Goal: Task Accomplishment & Management: Manage account settings

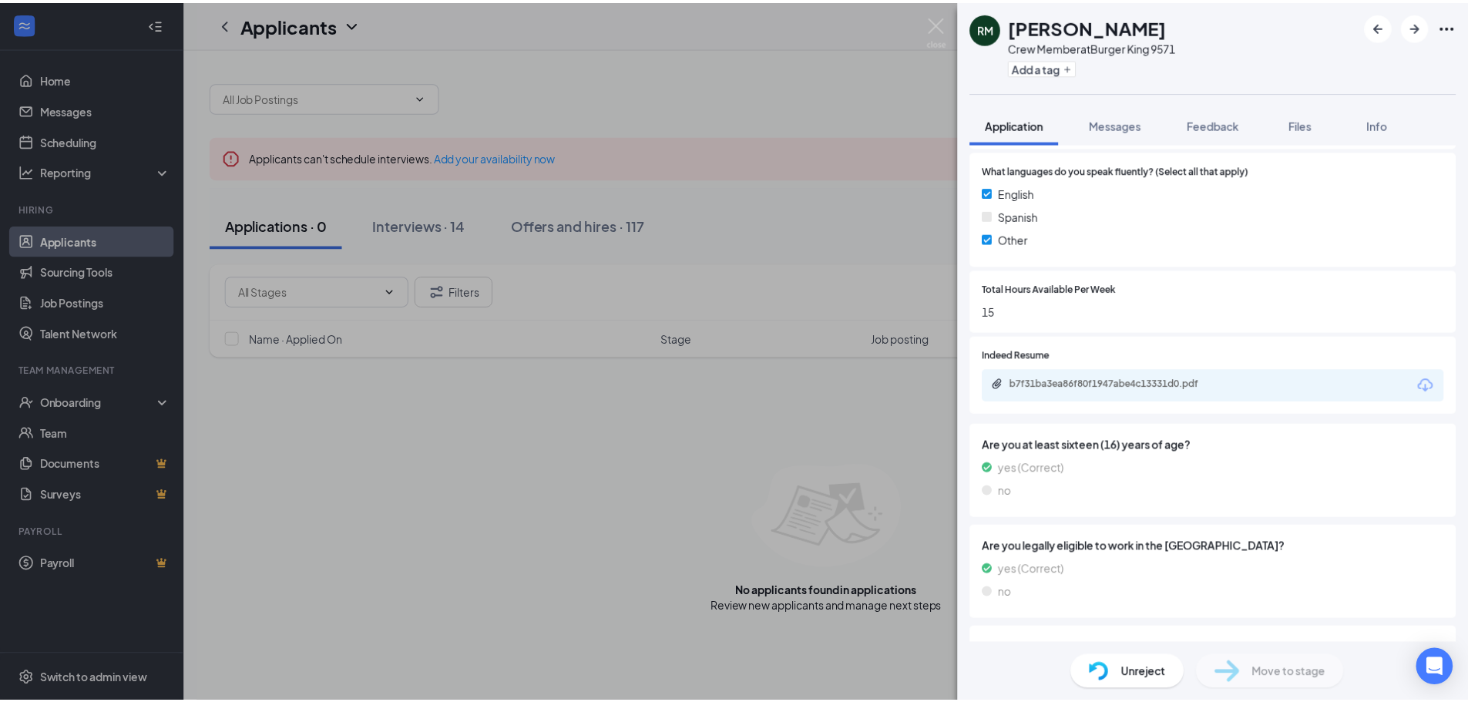
scroll to position [1115, 0]
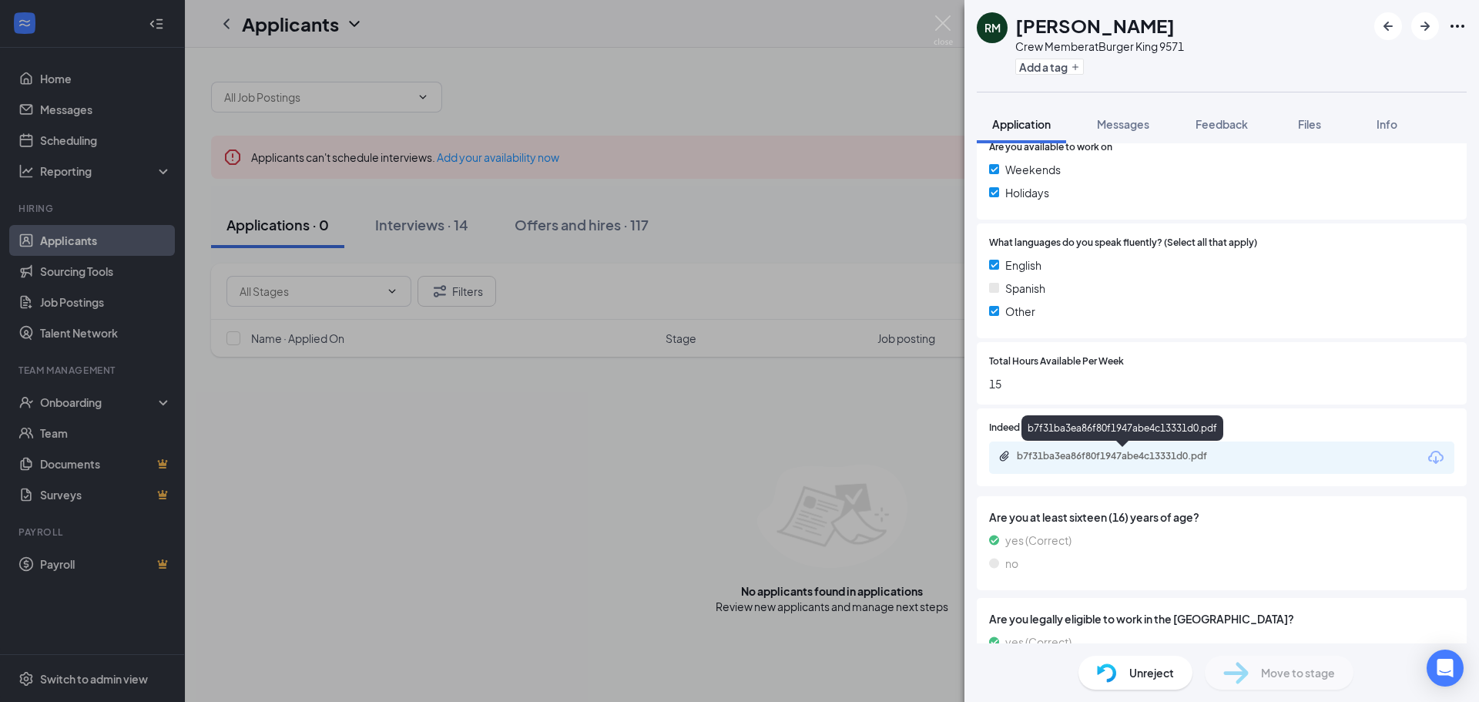
click at [1150, 460] on div "b7f31ba3ea86f80f1947abe4c13331d0.pdf" at bounding box center [1125, 456] width 216 height 12
click at [670, 65] on div "[PERSON_NAME] Crew Member at Burger King 9571 Add a tag Application Messages Fe…" at bounding box center [739, 351] width 1479 height 702
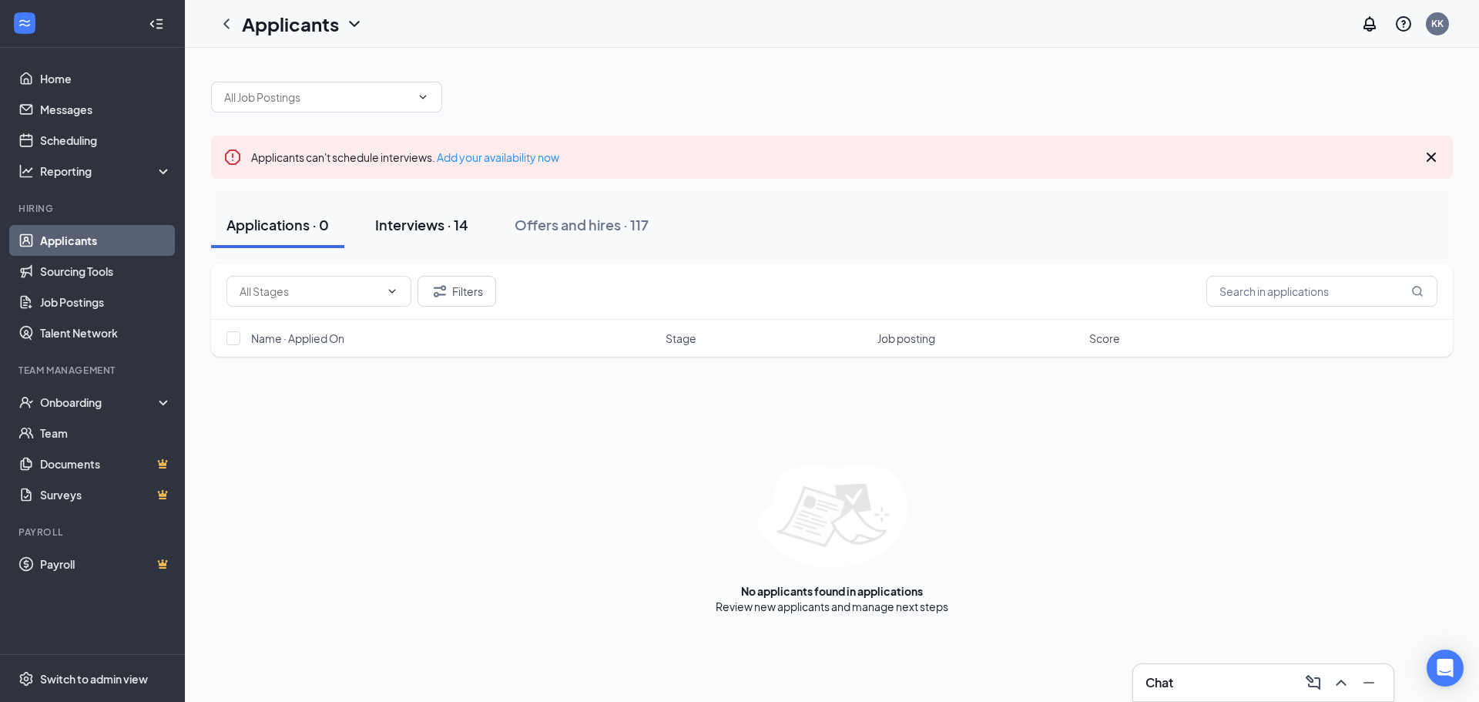
click at [454, 237] on button "Interviews · 14" at bounding box center [422, 225] width 124 height 46
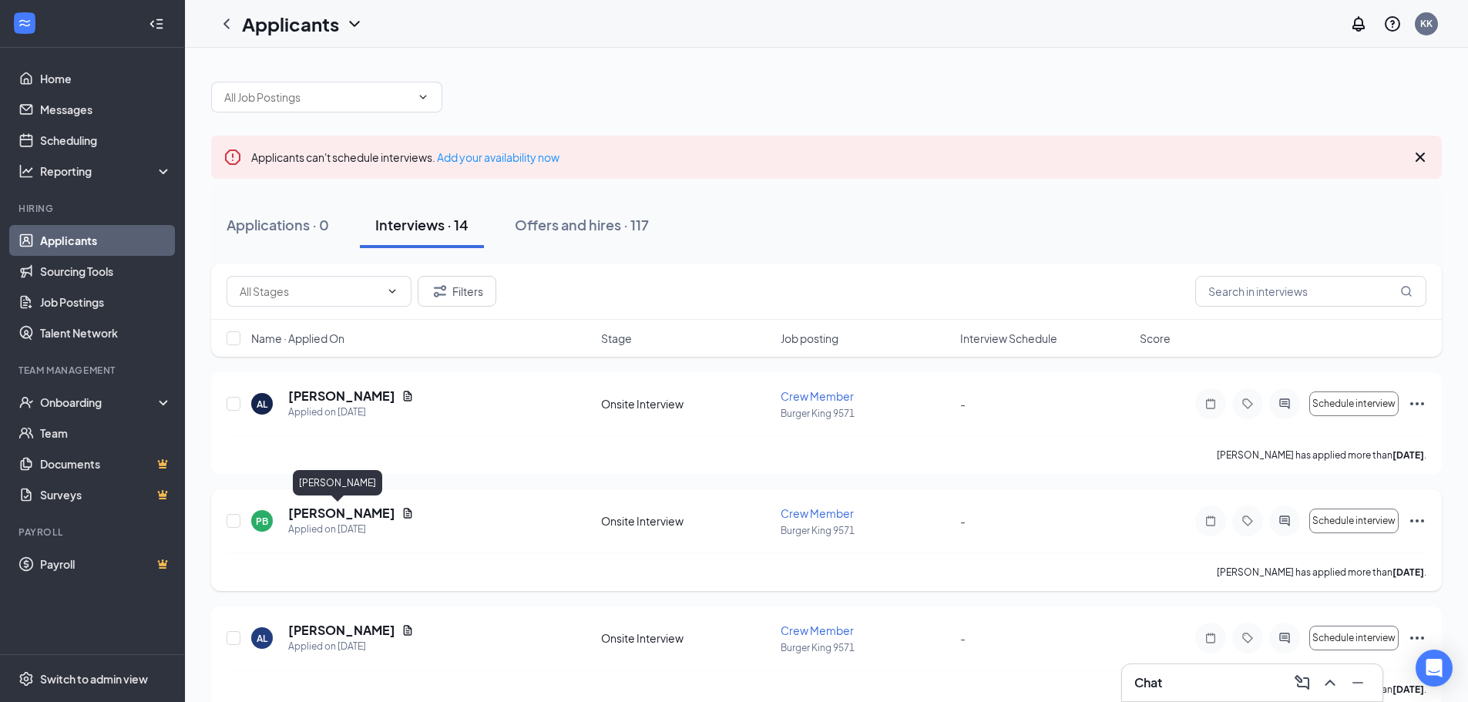
click at [330, 513] on h5 "[PERSON_NAME]" at bounding box center [341, 513] width 107 height 17
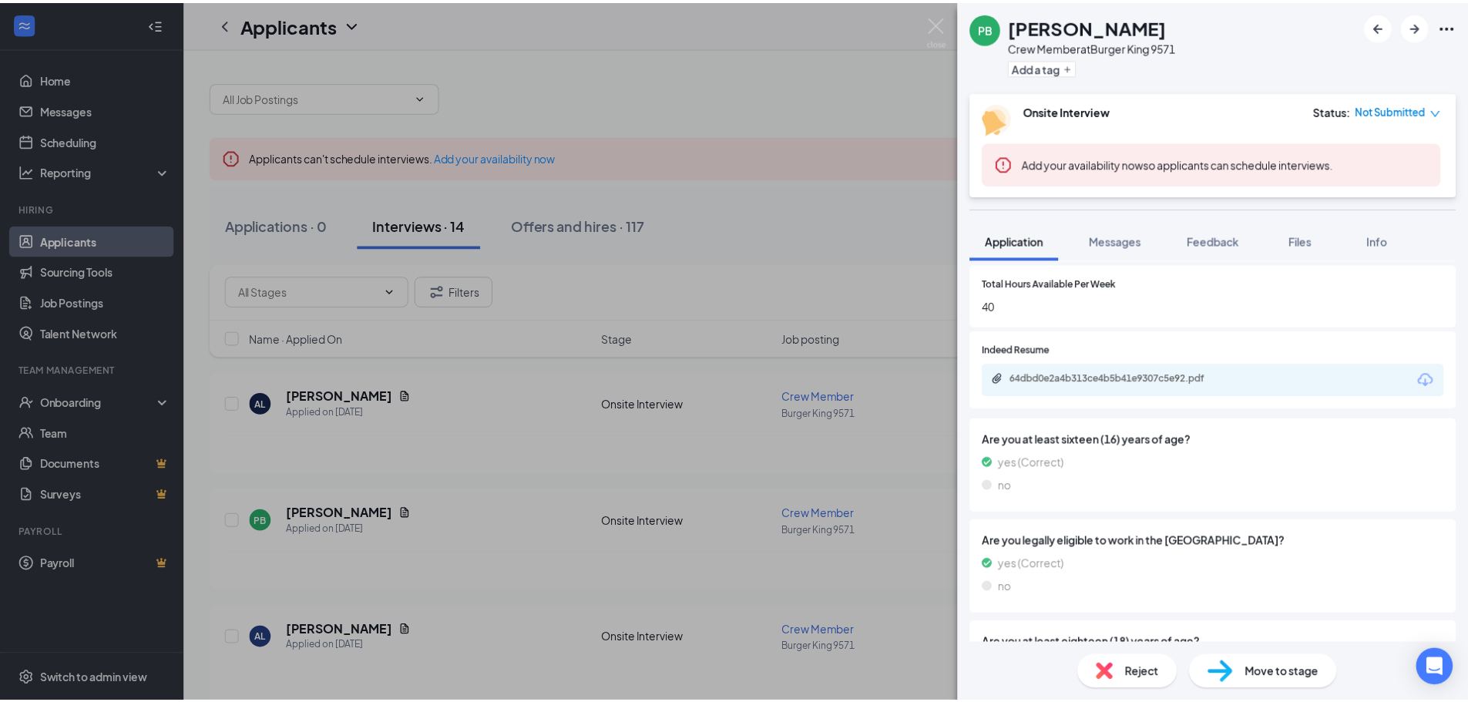
scroll to position [1310, 0]
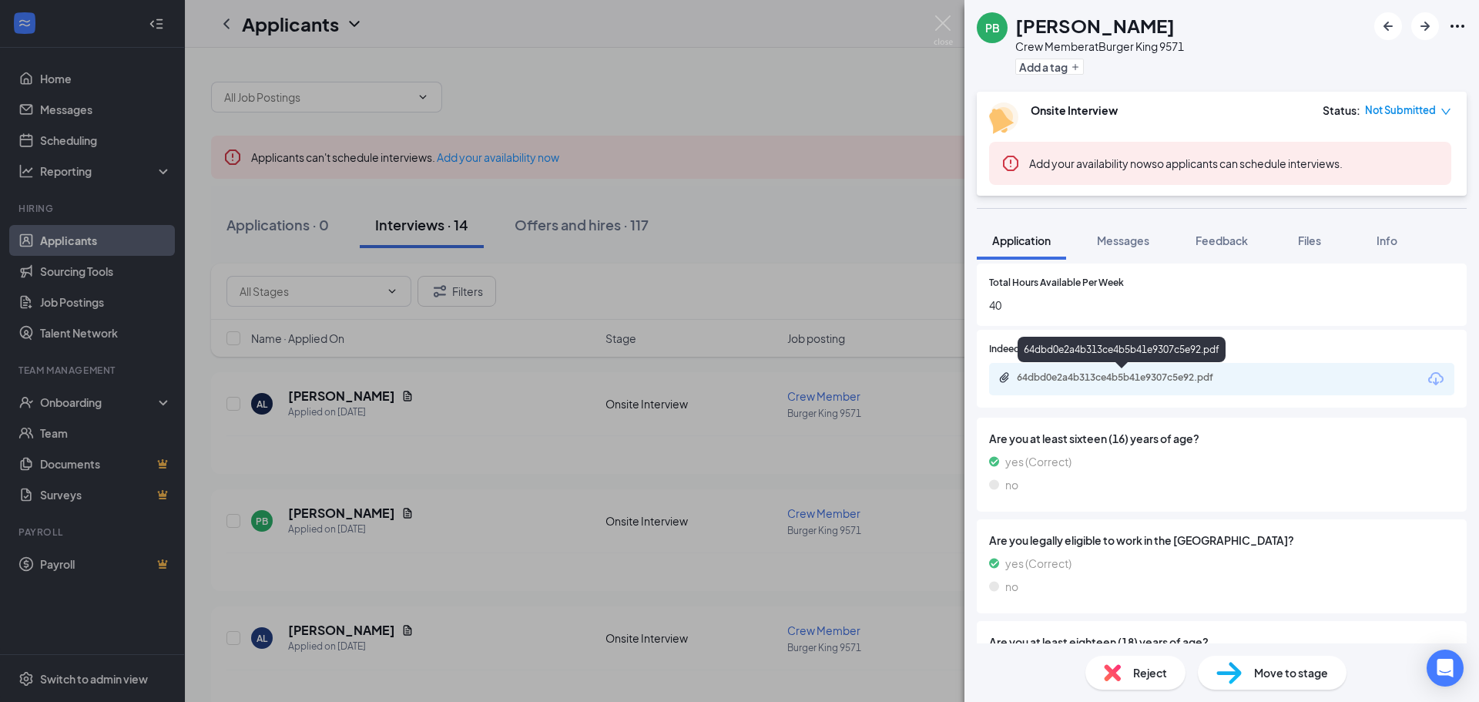
click at [1186, 373] on div "64dbd0e2a4b313ce4b5b41e9307c5e92.pdf" at bounding box center [1125, 377] width 216 height 12
click at [767, 118] on div "PB [PERSON_NAME] Crew Member at Burger King 9571 Add a tag Onsite Interview Sta…" at bounding box center [739, 351] width 1479 height 702
